Goal: Book appointment/travel/reservation

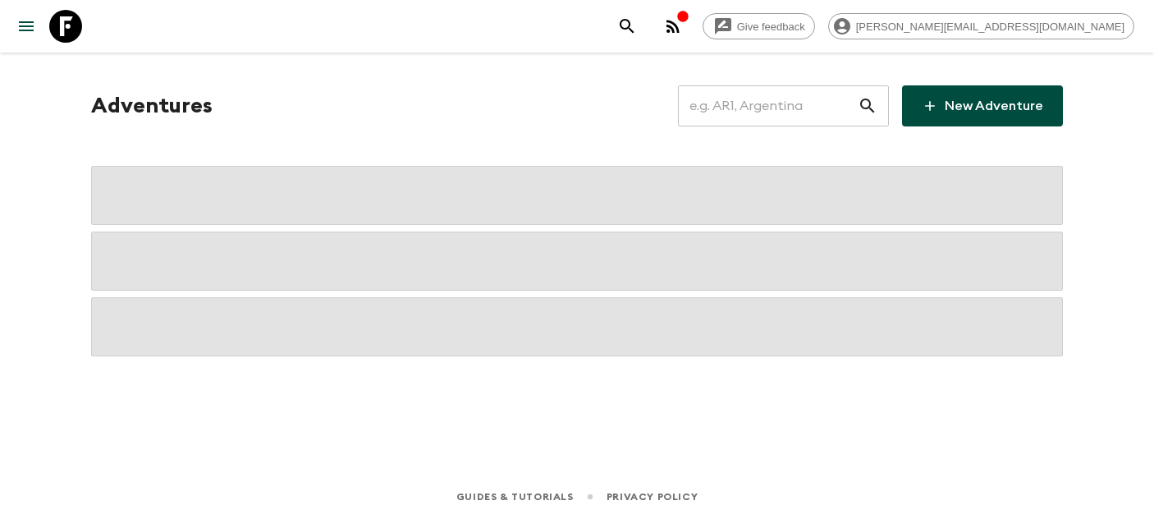
click at [758, 109] on input "text" at bounding box center [768, 106] width 180 height 46
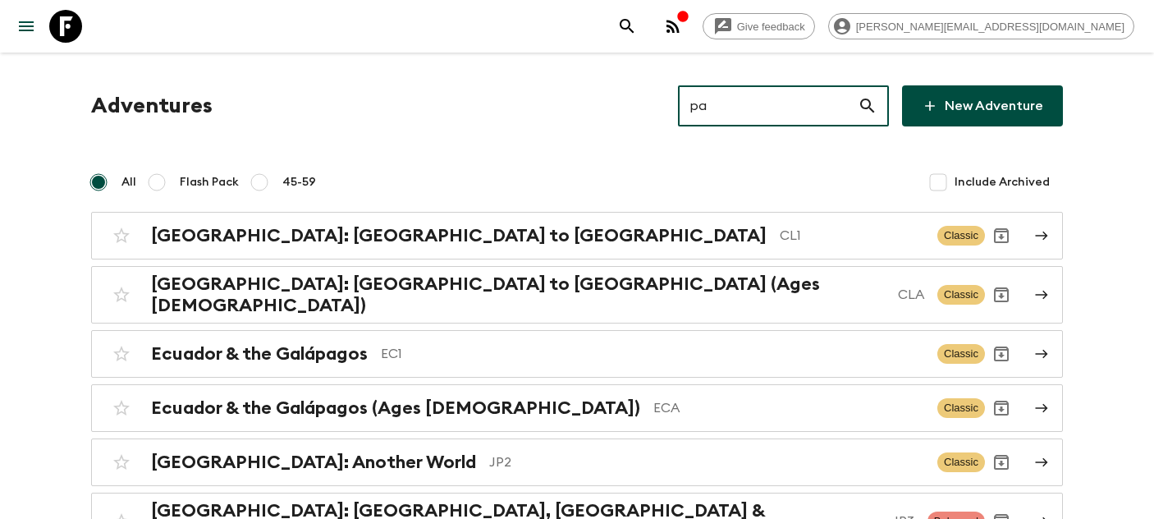
type input "pa1"
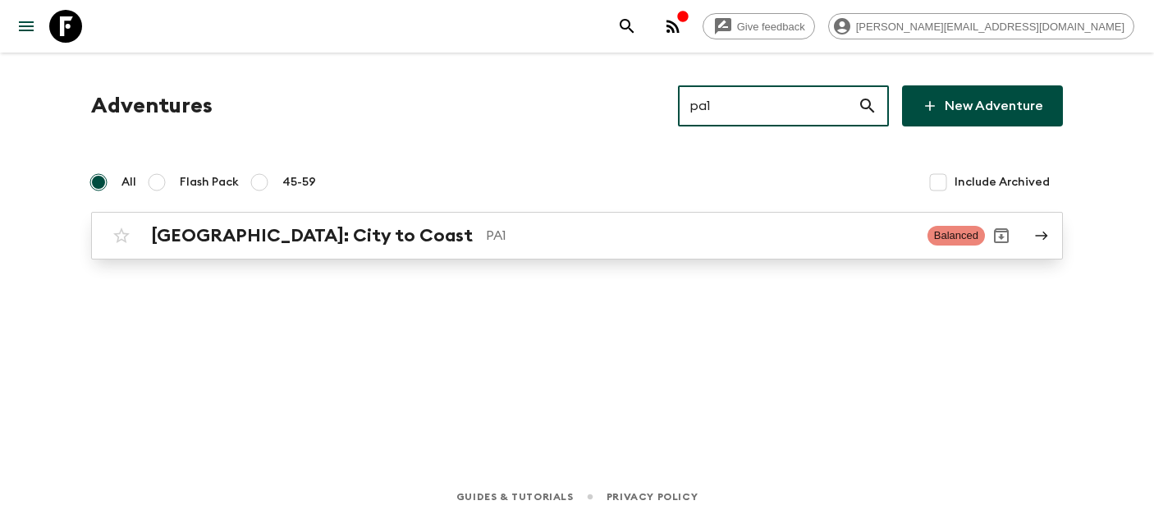
click at [295, 231] on h2 "[GEOGRAPHIC_DATA]: City to Coast" at bounding box center [312, 235] width 322 height 21
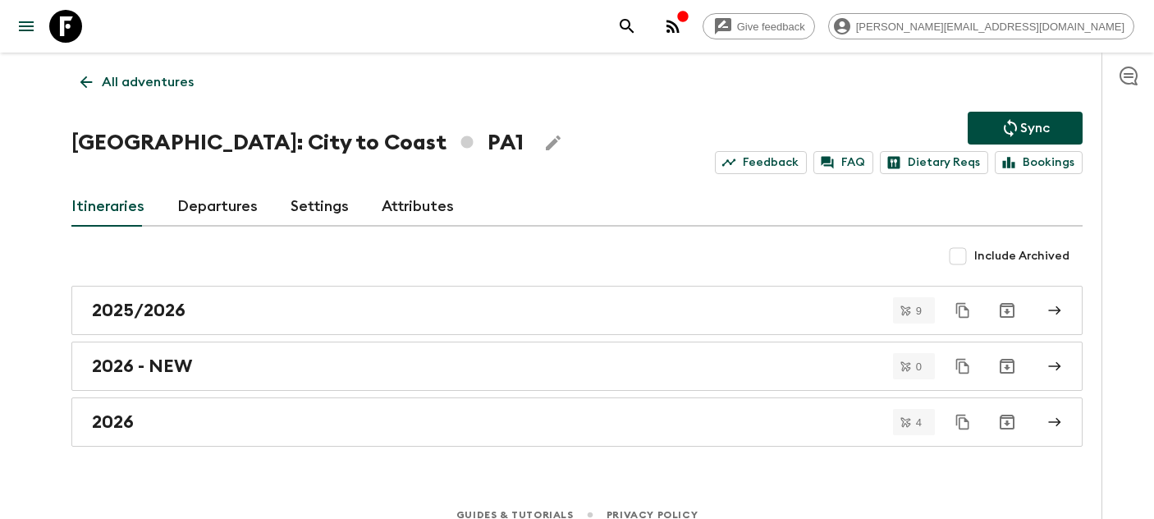
click at [208, 196] on link "Departures" at bounding box center [217, 206] width 80 height 39
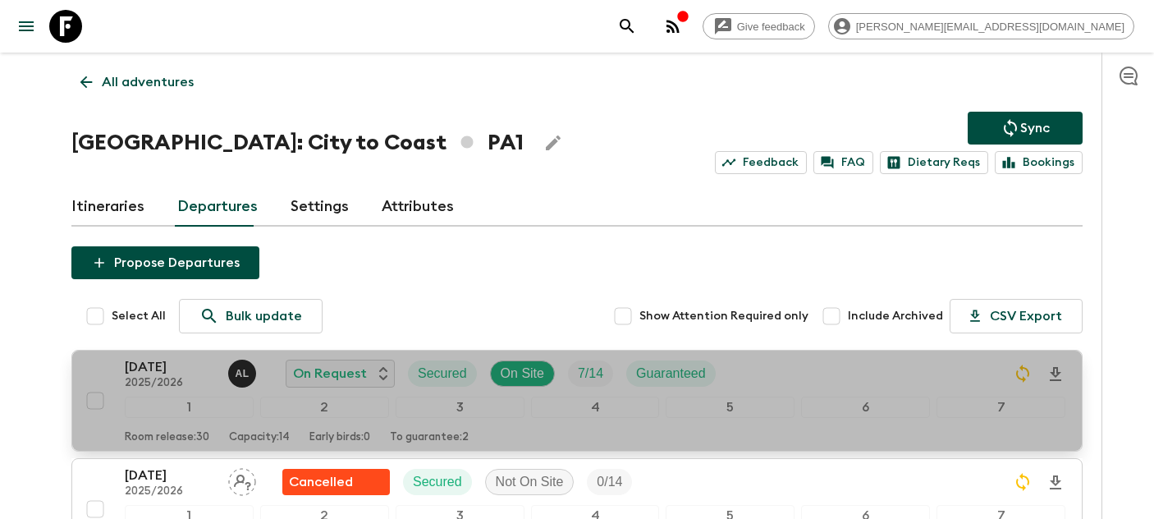
click at [164, 363] on p "[DATE]" at bounding box center [170, 367] width 90 height 20
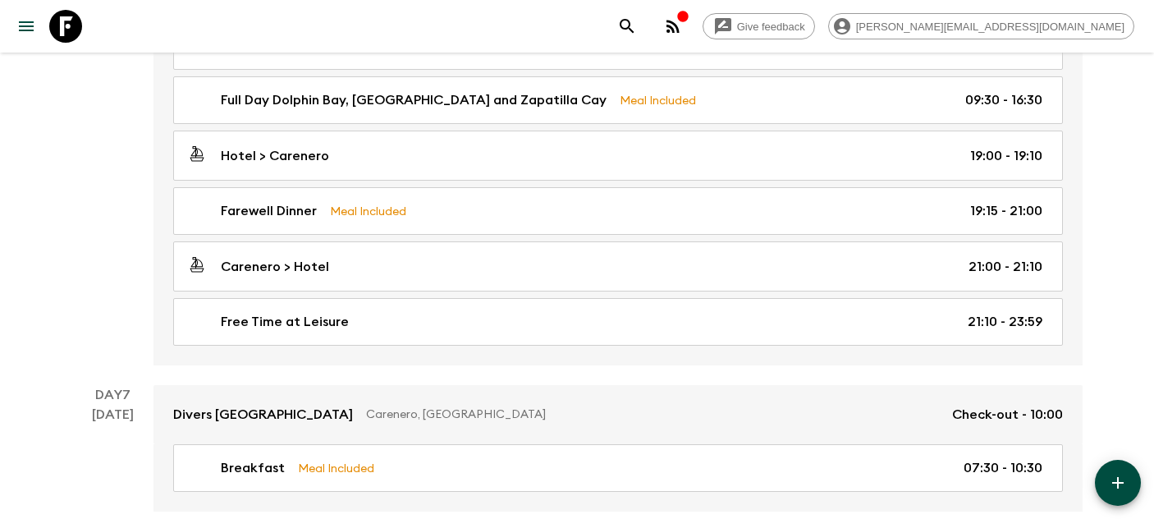
scroll to position [2309, 0]
